Goal: Task Accomplishment & Management: Use online tool/utility

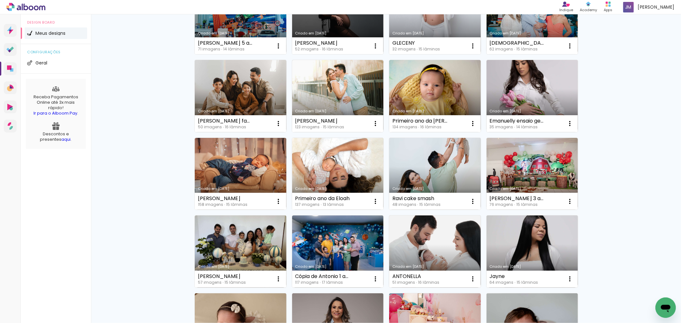
scroll to position [319, 0]
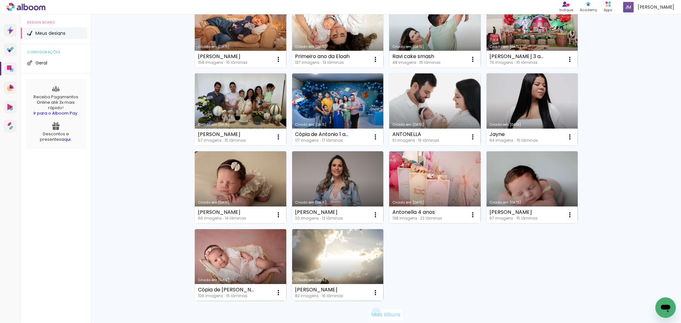
click at [0, 0] on slot "Mais álbuns" at bounding box center [0, 0] width 0 height 0
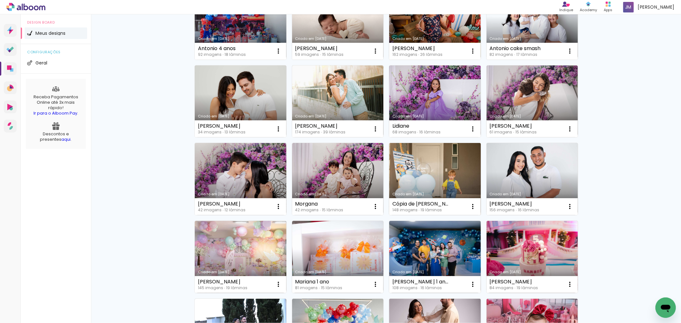
scroll to position [674, 0]
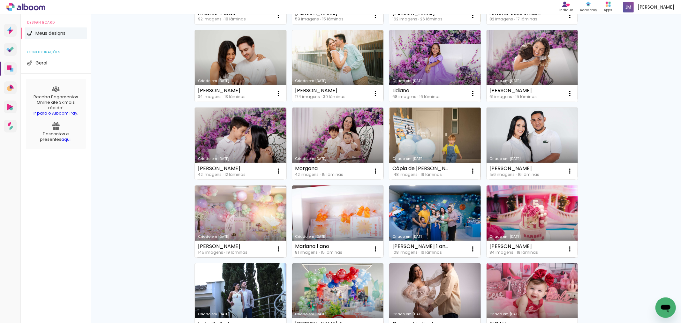
click at [425, 149] on link "Criado em [DATE]" at bounding box center [435, 144] width 92 height 72
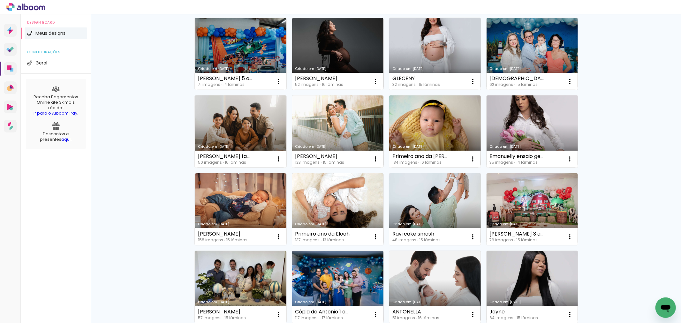
scroll to position [355, 0]
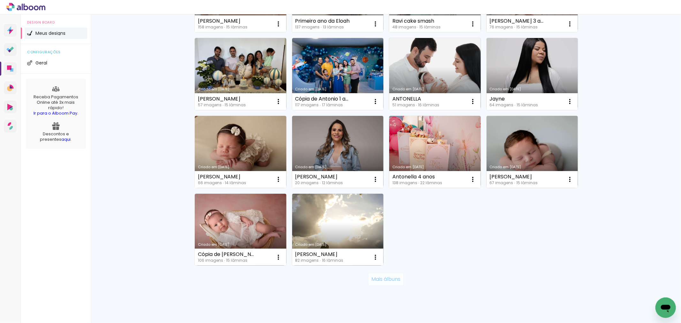
click at [0, 0] on slot "Mais álbuns" at bounding box center [0, 0] width 0 height 0
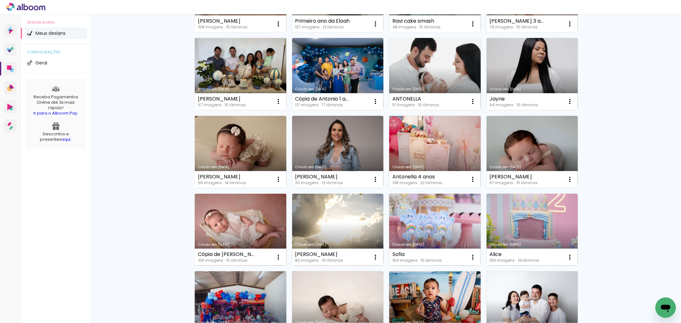
click at [438, 224] on link "Criado em [DATE]" at bounding box center [435, 230] width 92 height 72
